Goal: Communication & Community: Ask a question

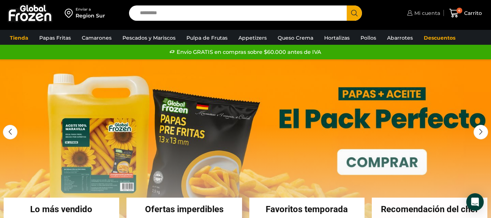
click at [431, 13] on span "Mi cuenta" at bounding box center [427, 12] width 28 height 7
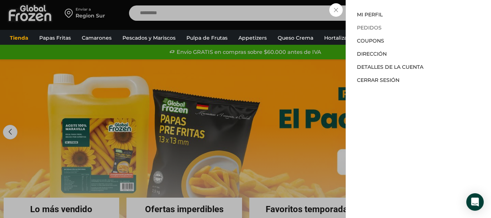
click at [364, 29] on link "Pedidos" at bounding box center [369, 27] width 25 height 7
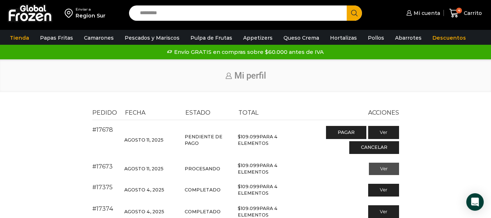
click at [381, 172] on link "Ver" at bounding box center [384, 168] width 30 height 12
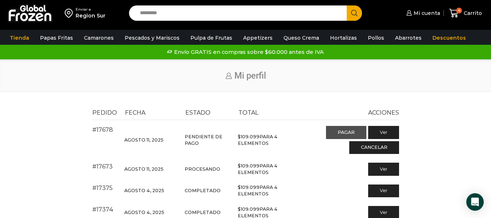
click at [343, 130] on link "Pagar" at bounding box center [346, 132] width 40 height 13
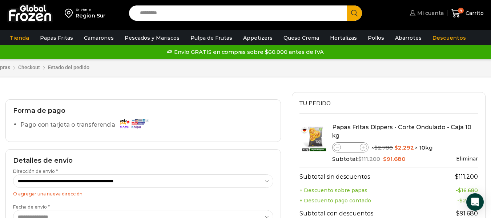
click at [428, 13] on span "Mi cuenta" at bounding box center [429, 12] width 28 height 7
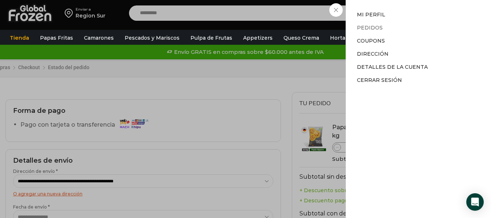
click at [369, 27] on link "Pedidos" at bounding box center [370, 27] width 26 height 7
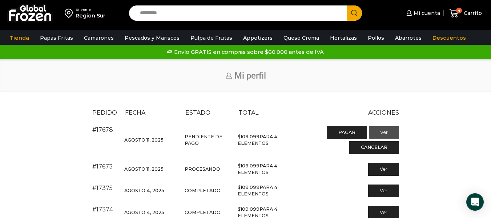
click at [383, 132] on link "Ver" at bounding box center [384, 132] width 30 height 12
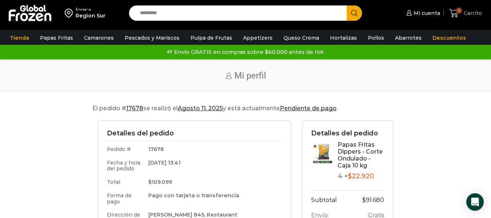
click at [457, 12] on icon at bounding box center [454, 13] width 10 height 10
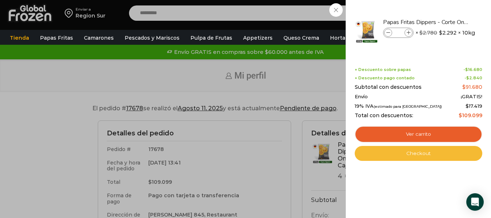
click at [399, 149] on link "Checkout" at bounding box center [419, 153] width 128 height 15
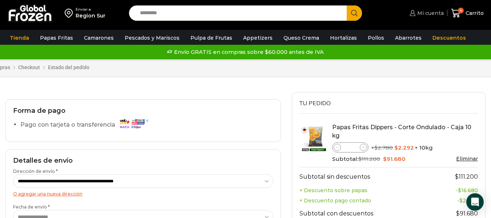
click at [426, 13] on span "Mi cuenta" at bounding box center [429, 12] width 28 height 7
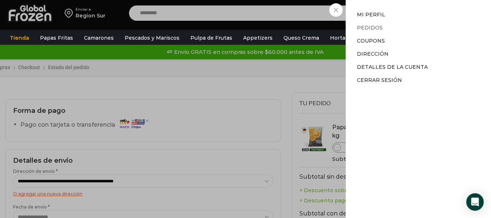
click at [374, 27] on link "Pedidos" at bounding box center [370, 27] width 26 height 7
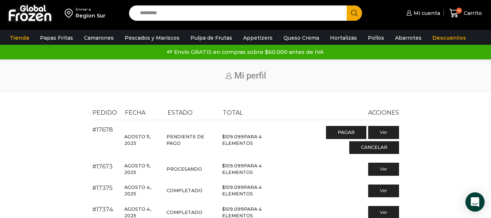
click at [470, 196] on div "Open Intercom Messenger" at bounding box center [475, 201] width 19 height 19
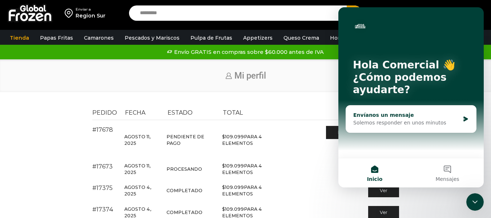
click at [405, 115] on div "Envíanos un mensaje" at bounding box center [406, 115] width 107 height 8
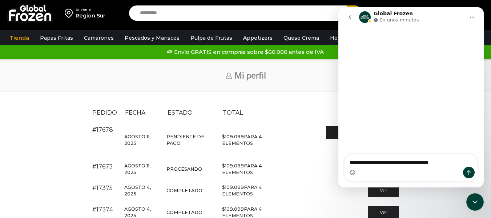
type textarea "**********"
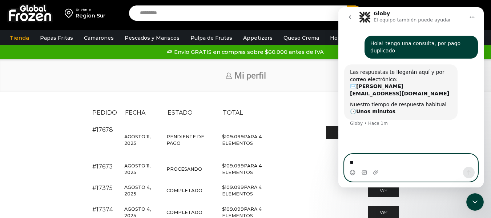
type textarea "***"
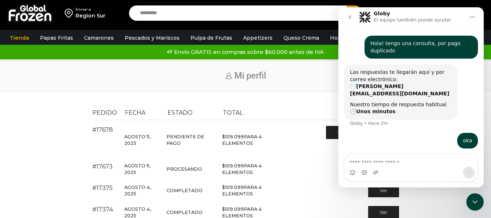
click at [86, 91] on div "Inicio Mi perfil" at bounding box center [245, 75] width 491 height 33
click at [475, 201] on icon "Cerrar Intercom Messenger" at bounding box center [475, 201] width 9 height 9
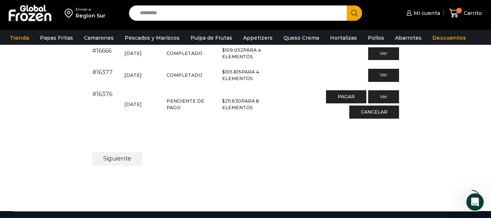
scroll to position [400, 0]
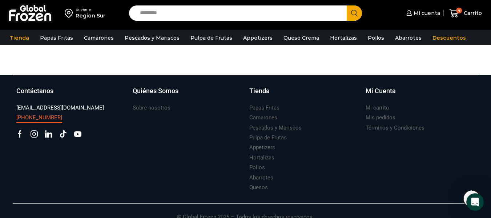
click at [43, 117] on h3 "[PHONE_NUMBER]" at bounding box center [39, 118] width 46 height 8
click at [475, 200] on icon "Abrir Intercom Messenger" at bounding box center [475, 202] width 5 height 6
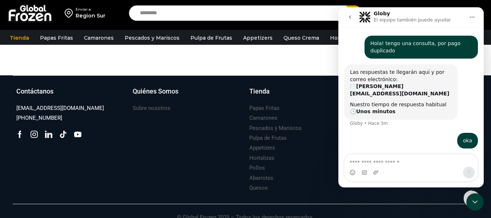
scroll to position [411, 0]
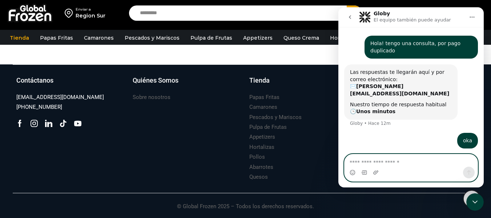
click at [393, 158] on textarea "Escribe un mensaje..." at bounding box center [411, 160] width 133 height 12
type textarea "****"
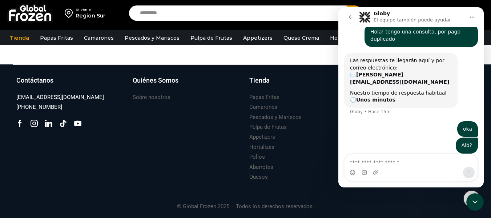
click at [190, 156] on div "Quiénes Somos Sobre nosotros" at bounding box center [187, 129] width 116 height 107
click at [46, 107] on h3 "[PHONE_NUMBER]" at bounding box center [39, 107] width 46 height 8
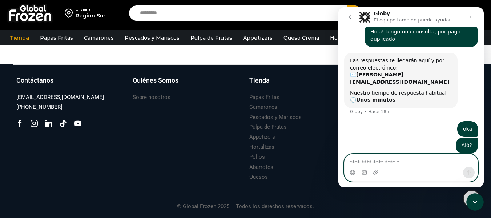
click at [391, 159] on textarea "Escribe un mensaje..." at bounding box center [411, 160] width 133 height 12
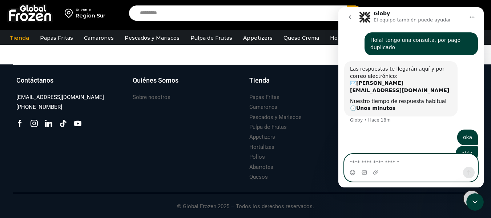
scroll to position [0, 0]
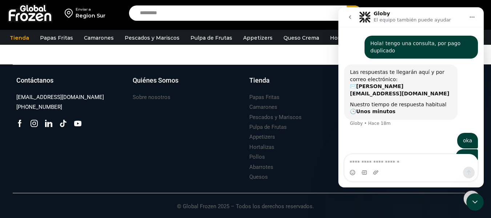
click at [475, 199] on icon "Cerrar Intercom Messenger" at bounding box center [475, 201] width 9 height 9
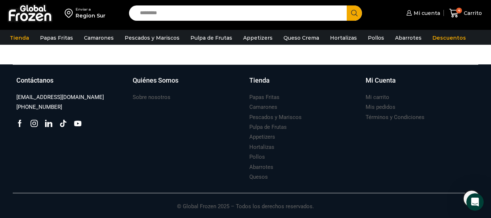
click at [476, 202] on icon "Abrir Intercom Messenger" at bounding box center [475, 202] width 5 height 6
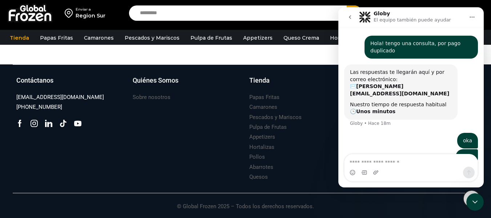
scroll to position [12, 0]
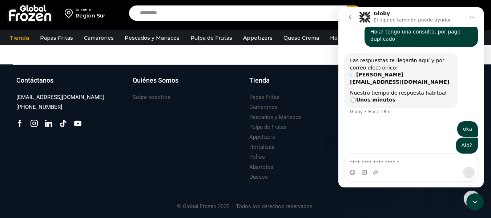
click at [423, 157] on textarea "Escribe un mensaje..." at bounding box center [411, 160] width 133 height 12
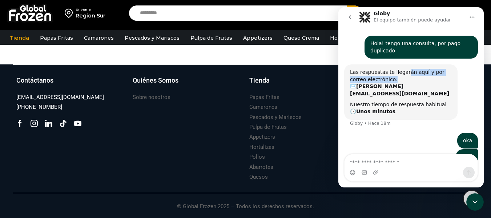
drag, startPoint x: 399, startPoint y: 81, endPoint x: 403, endPoint y: 72, distance: 10.1
click at [402, 72] on div "Las respuestas te llegarán aquí y por correo electrónico: ✉️ felbrahm@gmail.com" at bounding box center [401, 83] width 102 height 28
click at [402, 20] on p "El equipo también puede ayudar" at bounding box center [412, 19] width 77 height 7
click at [466, 16] on button "Inicio" at bounding box center [472, 17] width 14 height 14
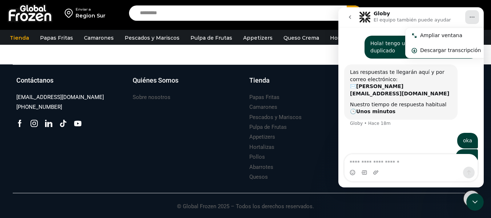
click at [470, 16] on icon "Inicio" at bounding box center [472, 17] width 6 height 6
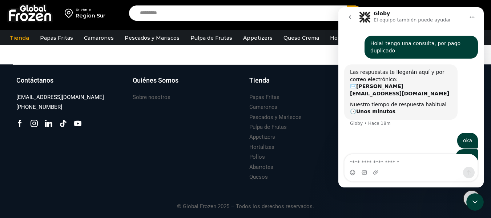
click at [424, 48] on div "Hola! tengo una consulta, por pago duplicado" at bounding box center [421, 47] width 102 height 14
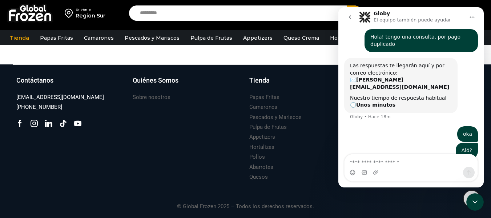
scroll to position [12, 0]
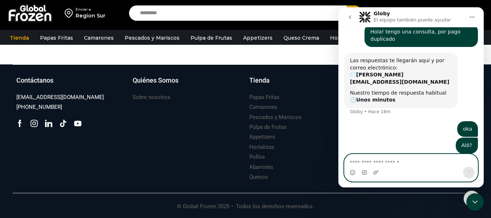
click at [392, 165] on textarea "Escribe un mensaje..." at bounding box center [411, 160] width 133 height 12
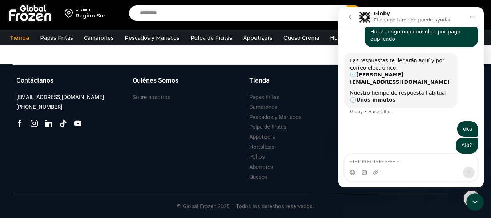
click at [188, 150] on div "Quiénes Somos Sobre nosotros" at bounding box center [187, 129] width 116 height 107
click at [475, 205] on icon "Cerrar Intercom Messenger" at bounding box center [475, 201] width 9 height 9
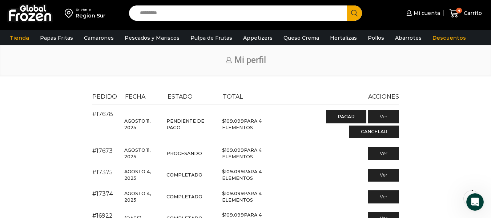
scroll to position [11, 0]
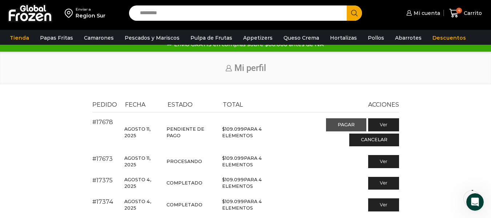
click at [345, 123] on link "Pagar" at bounding box center [346, 124] width 40 height 13
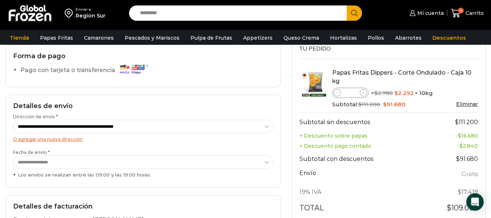
scroll to position [73, 0]
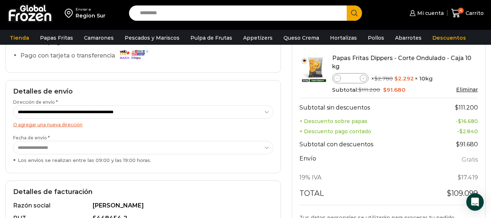
click at [165, 146] on select "**********" at bounding box center [143, 147] width 260 height 13
click at [165, 144] on select "**********" at bounding box center [143, 147] width 260 height 13
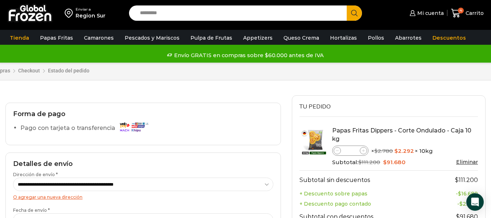
scroll to position [0, 0]
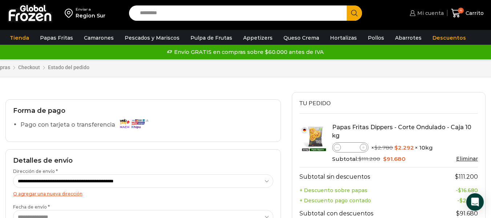
click at [427, 13] on span "Mi cuenta" at bounding box center [429, 12] width 28 height 7
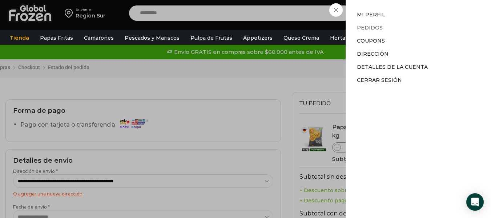
click at [370, 28] on link "Pedidos" at bounding box center [370, 27] width 26 height 7
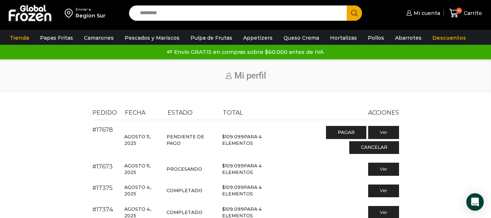
click at [296, 87] on div "Inicio Mi perfil" at bounding box center [245, 75] width 491 height 33
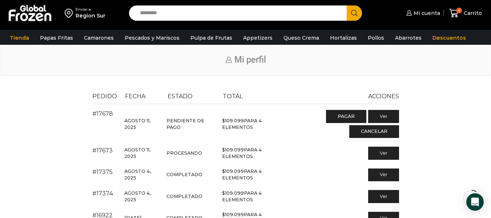
scroll to position [36, 0]
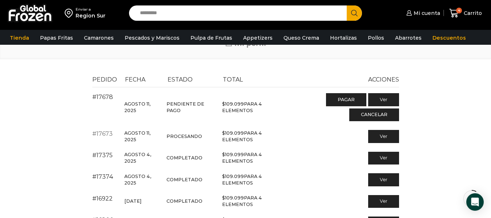
drag, startPoint x: 114, startPoint y: 134, endPoint x: 97, endPoint y: 135, distance: 16.7
click at [97, 135] on th "#17673" at bounding box center [106, 135] width 29 height 21
click at [103, 132] on link "#17673" at bounding box center [102, 133] width 20 height 7
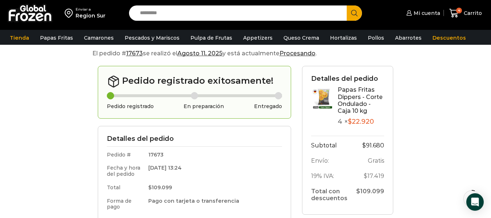
scroll to position [73, 0]
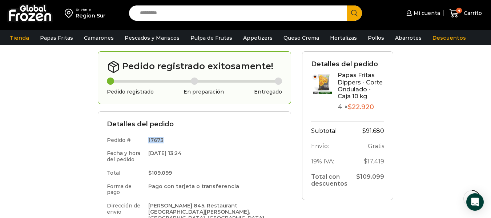
drag, startPoint x: 175, startPoint y: 136, endPoint x: 159, endPoint y: 138, distance: 16.6
click at [159, 138] on td "17673" at bounding box center [213, 139] width 137 height 15
copy td "17673"
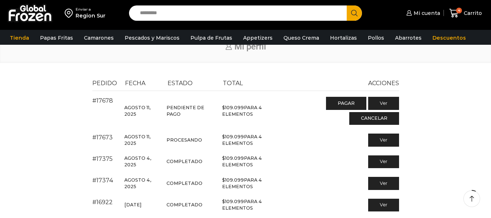
scroll to position [36, 0]
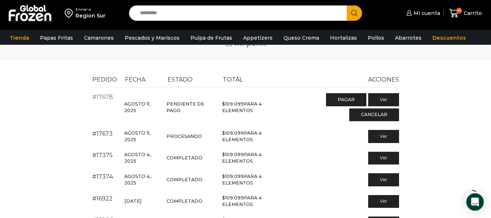
drag, startPoint x: 118, startPoint y: 97, endPoint x: 97, endPoint y: 100, distance: 20.8
click at [97, 100] on th "#17678" at bounding box center [106, 106] width 29 height 38
copy link "17678"
click at [477, 200] on icon "Open Intercom Messenger" at bounding box center [475, 201] width 8 height 9
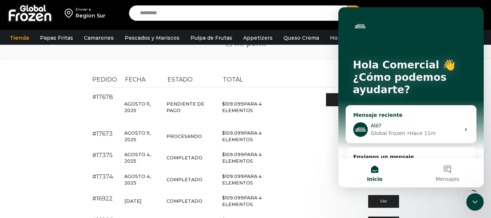
scroll to position [20, 0]
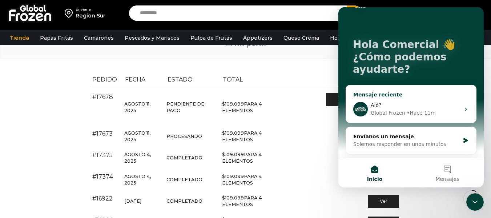
click at [407, 111] on div "• Hace 11m" at bounding box center [421, 113] width 29 height 8
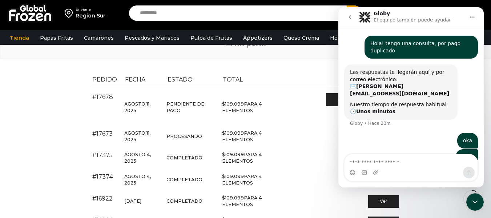
scroll to position [12, 0]
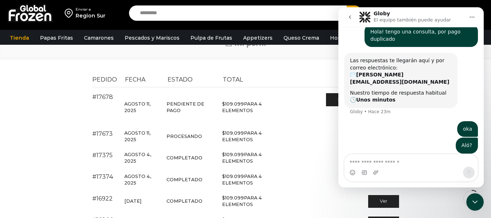
click at [399, 158] on textarea "Escribe un mensaje..." at bounding box center [411, 160] width 133 height 12
click at [397, 160] on textarea "Escribe un mensaje..." at bounding box center [411, 160] width 133 height 12
type textarea "*"
type textarea "*****"
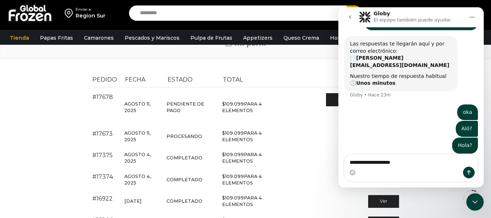
type textarea "**********"
